Goal: Browse casually

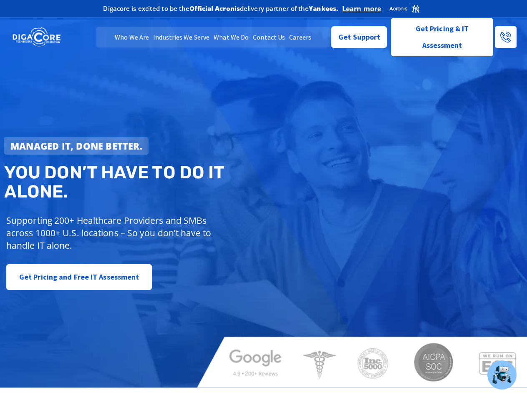
click at [76, 146] on strong "Managed IT, done better." at bounding box center [76, 146] width 132 height 13
